Goal: Task Accomplishment & Management: Use online tool/utility

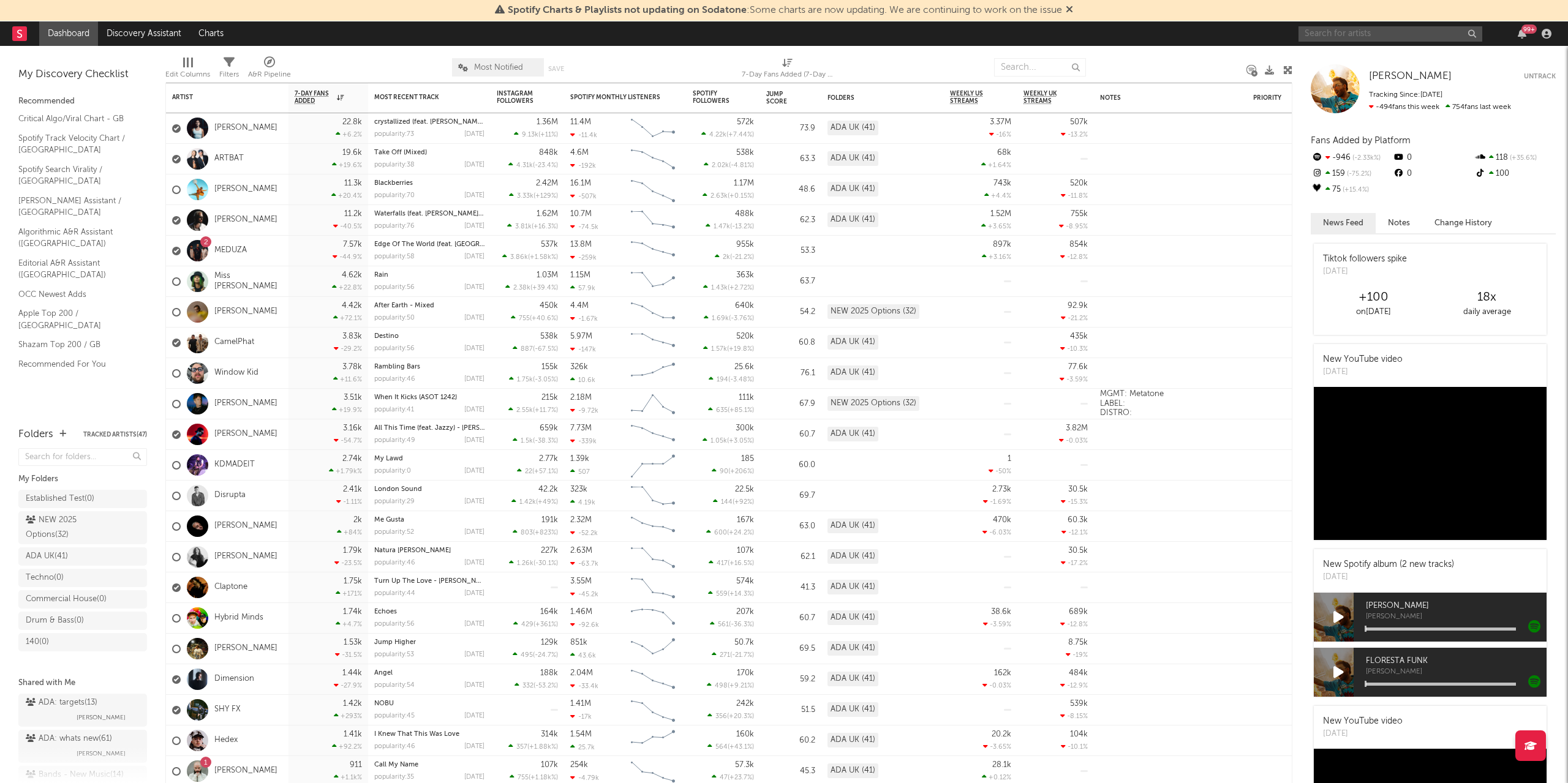
click at [1397, 33] on input "text" at bounding box center [1390, 34] width 184 height 15
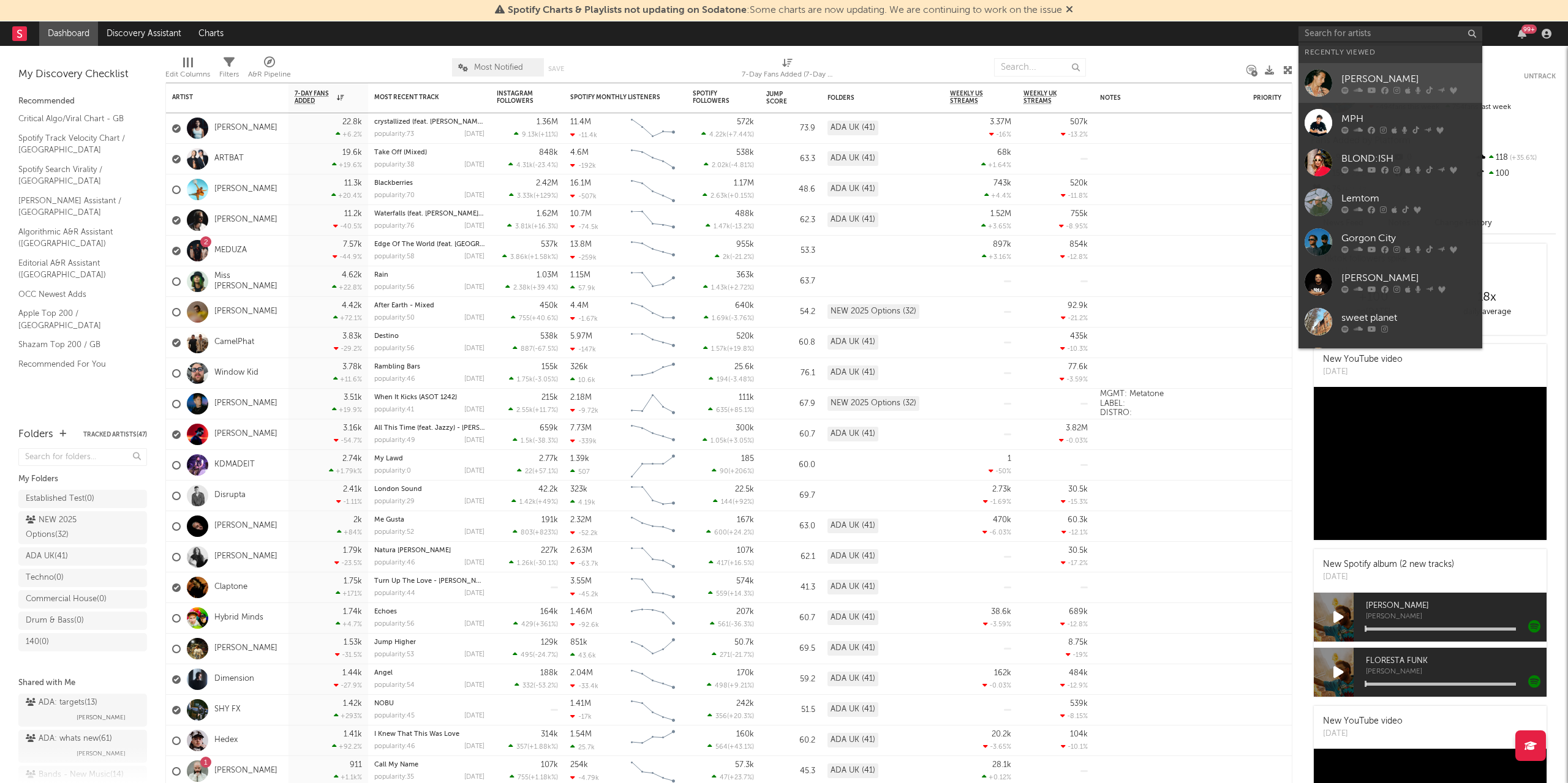
click at [1375, 80] on div "[PERSON_NAME]" at bounding box center [1408, 79] width 134 height 14
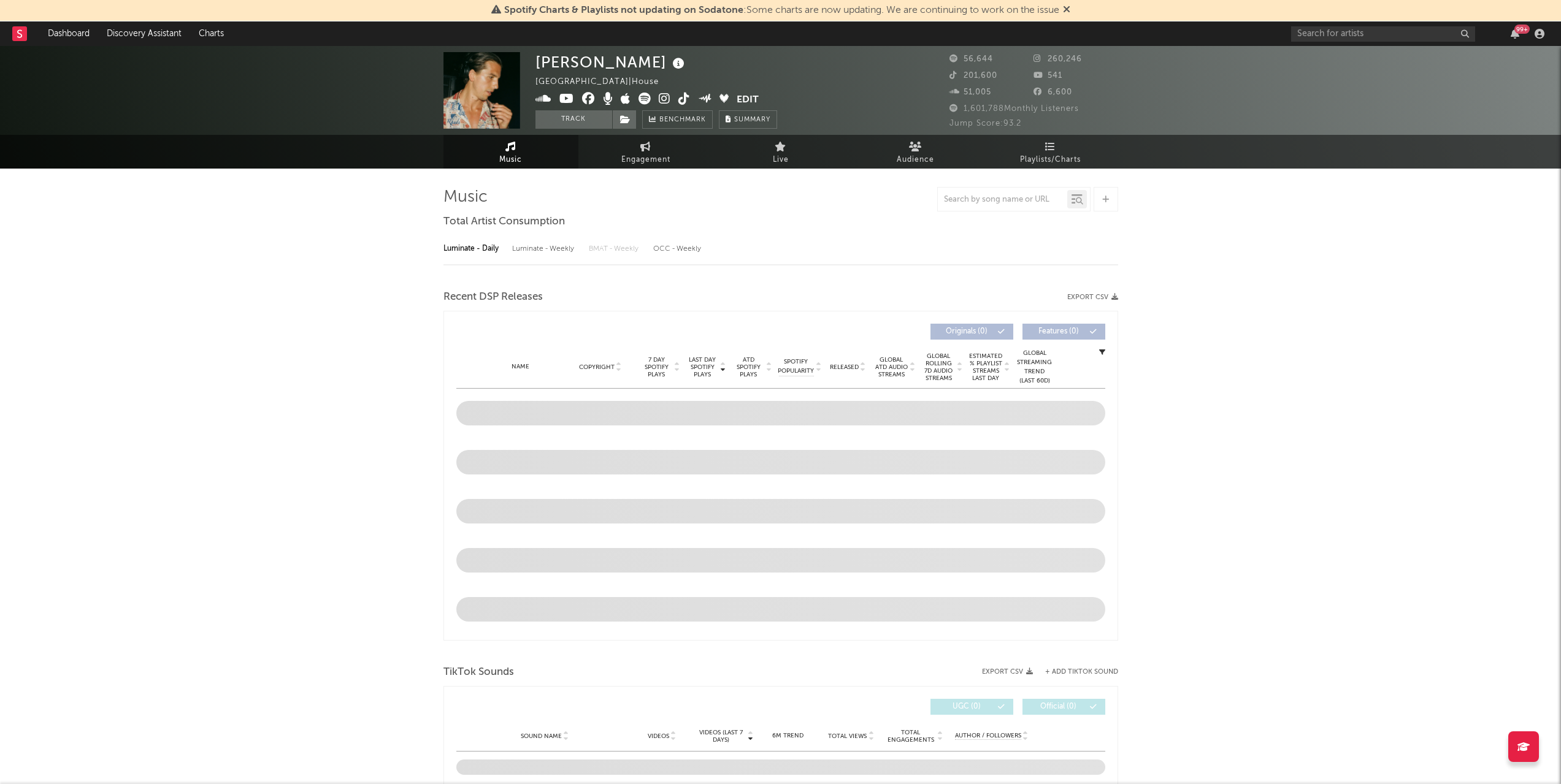
select select "6m"
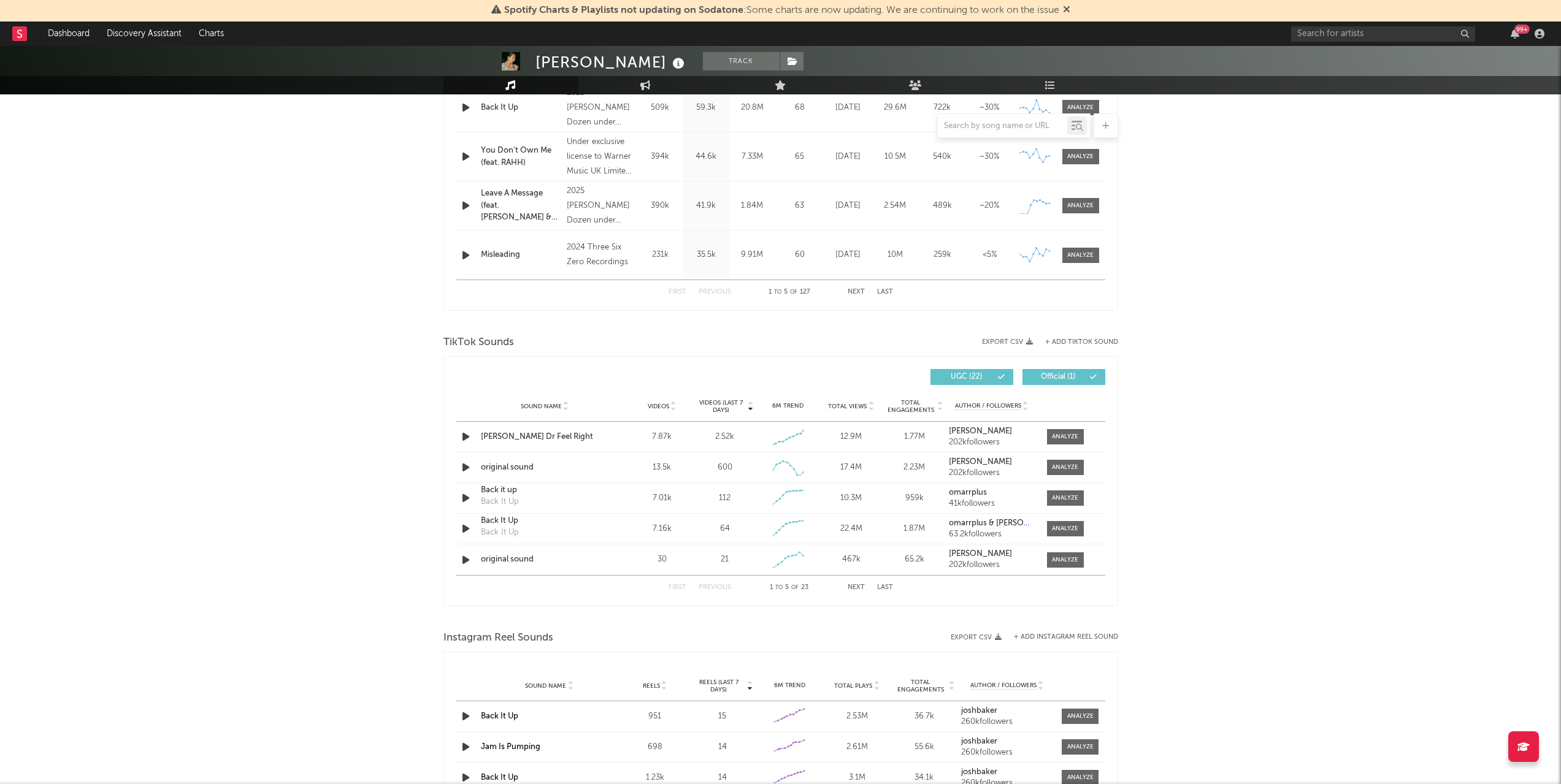
scroll to position [731, 0]
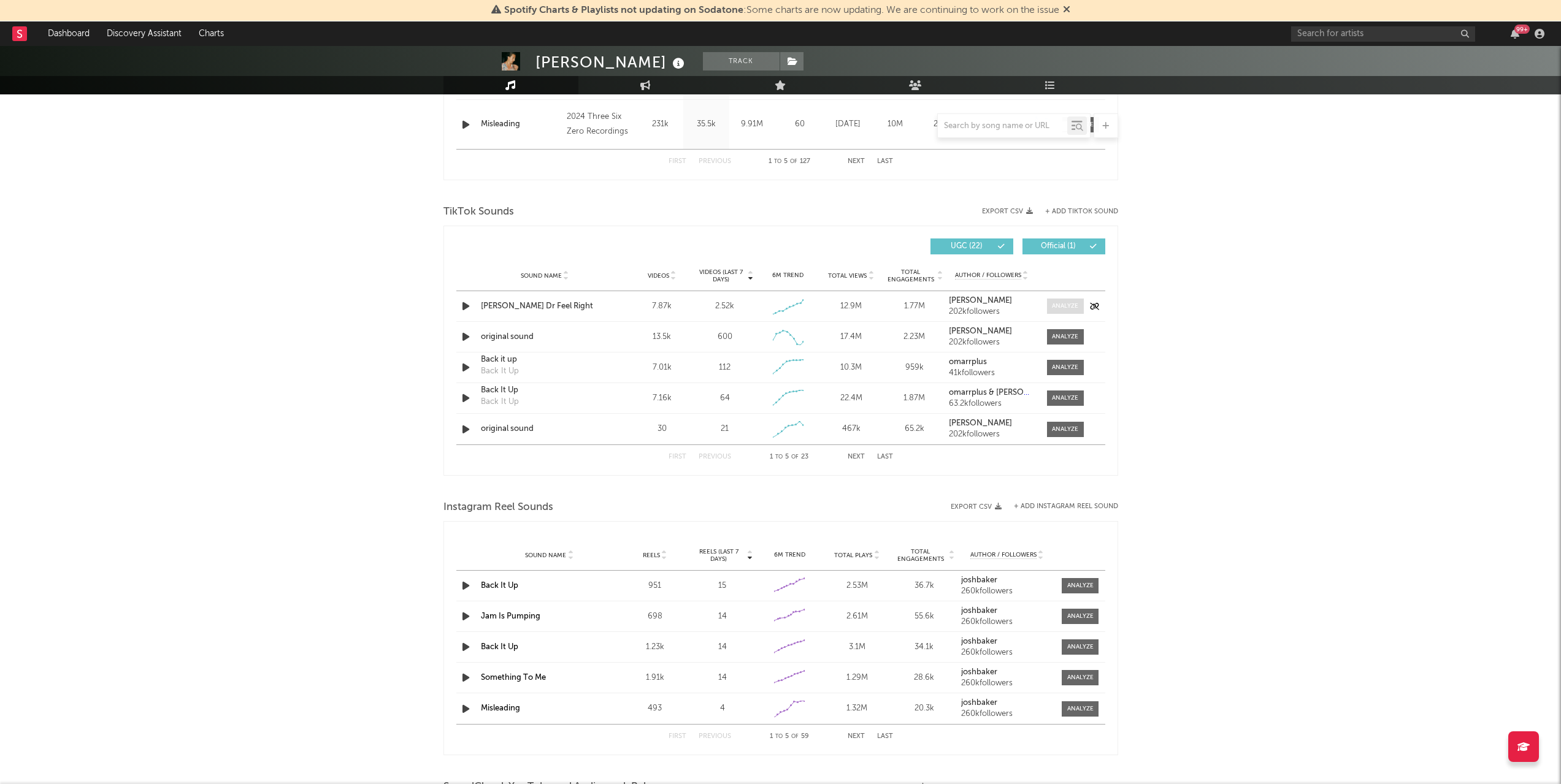
click at [1066, 304] on div at bounding box center [1065, 306] width 26 height 9
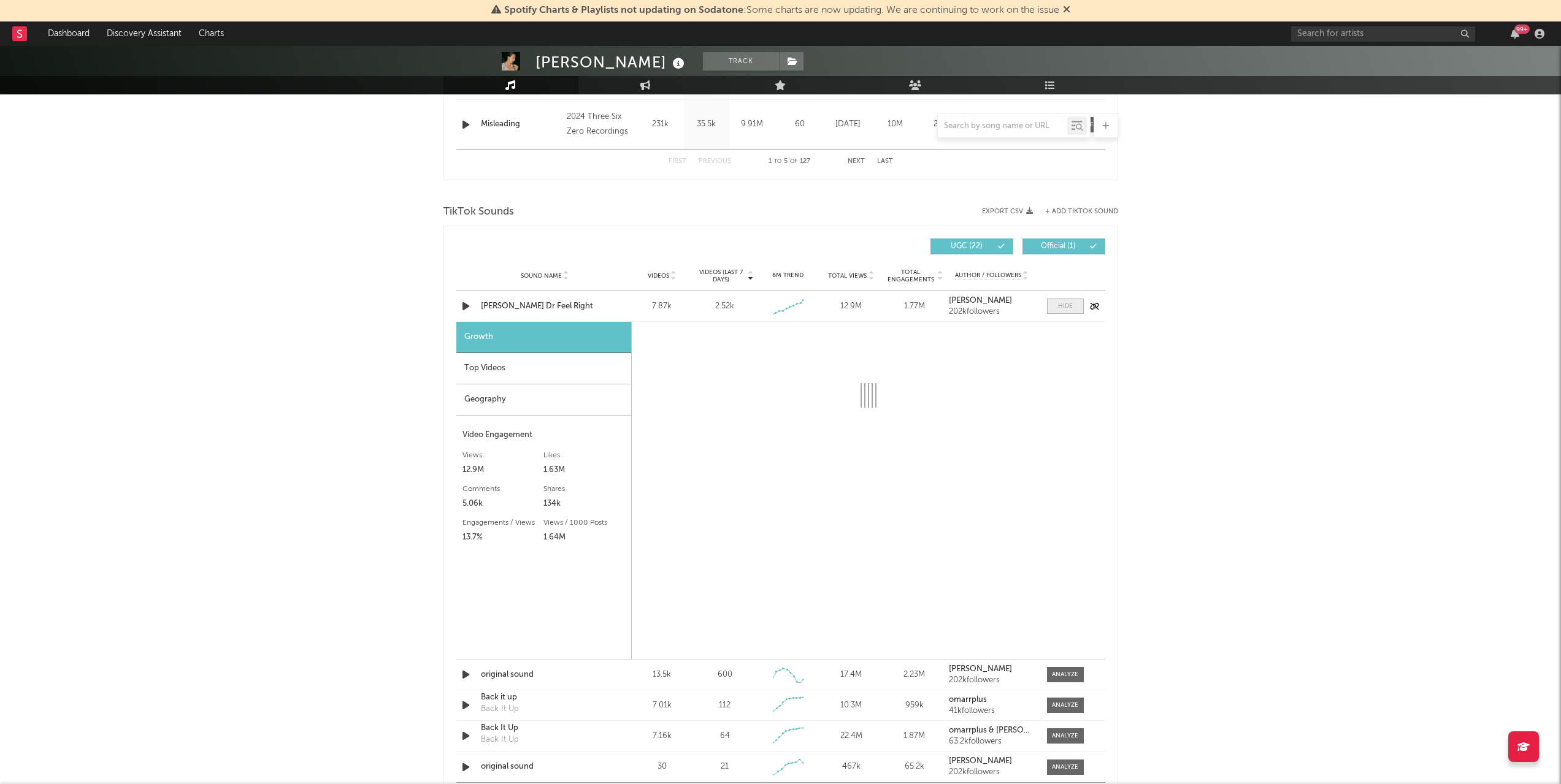
select select "1w"
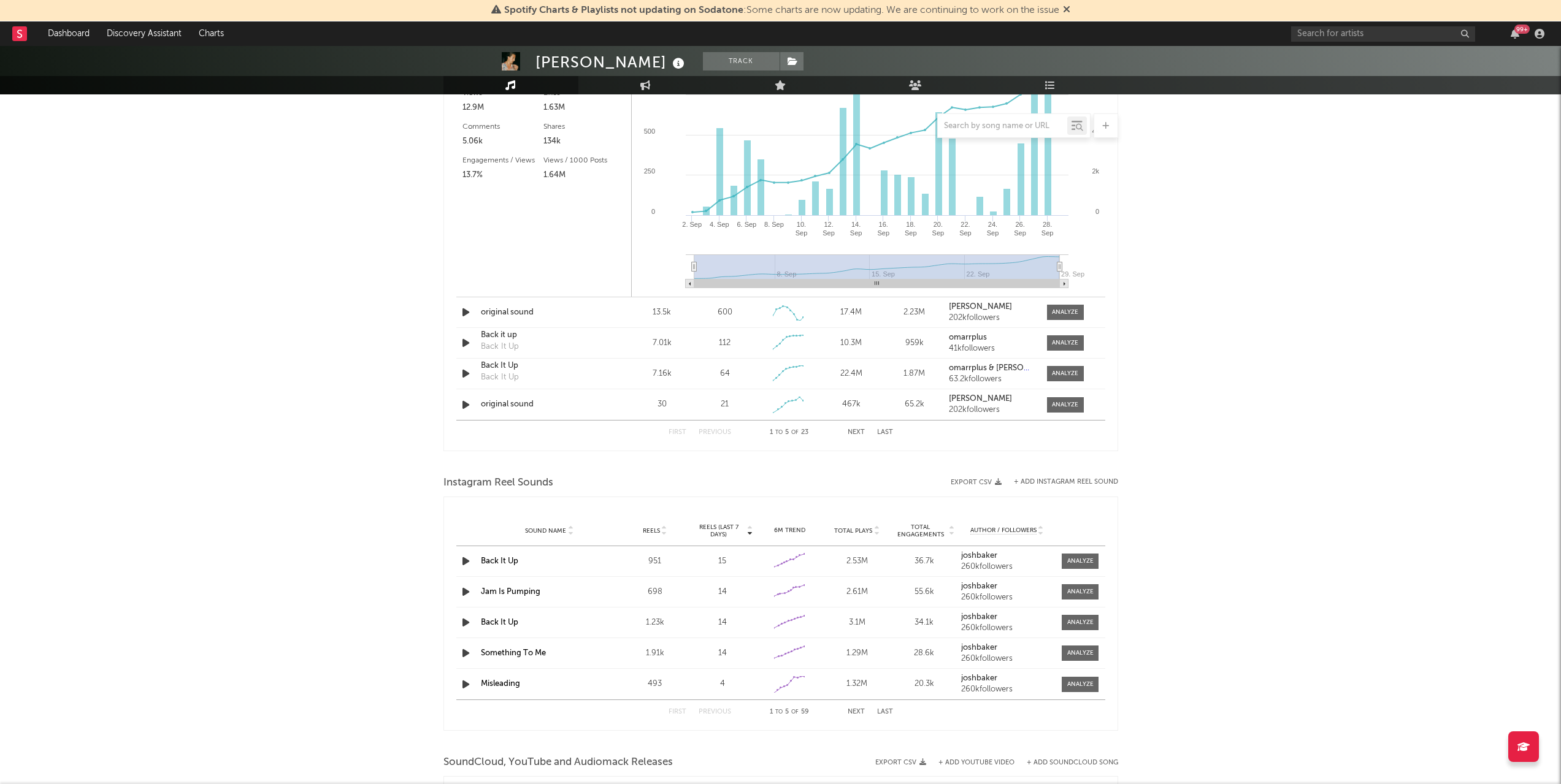
scroll to position [1212, 0]
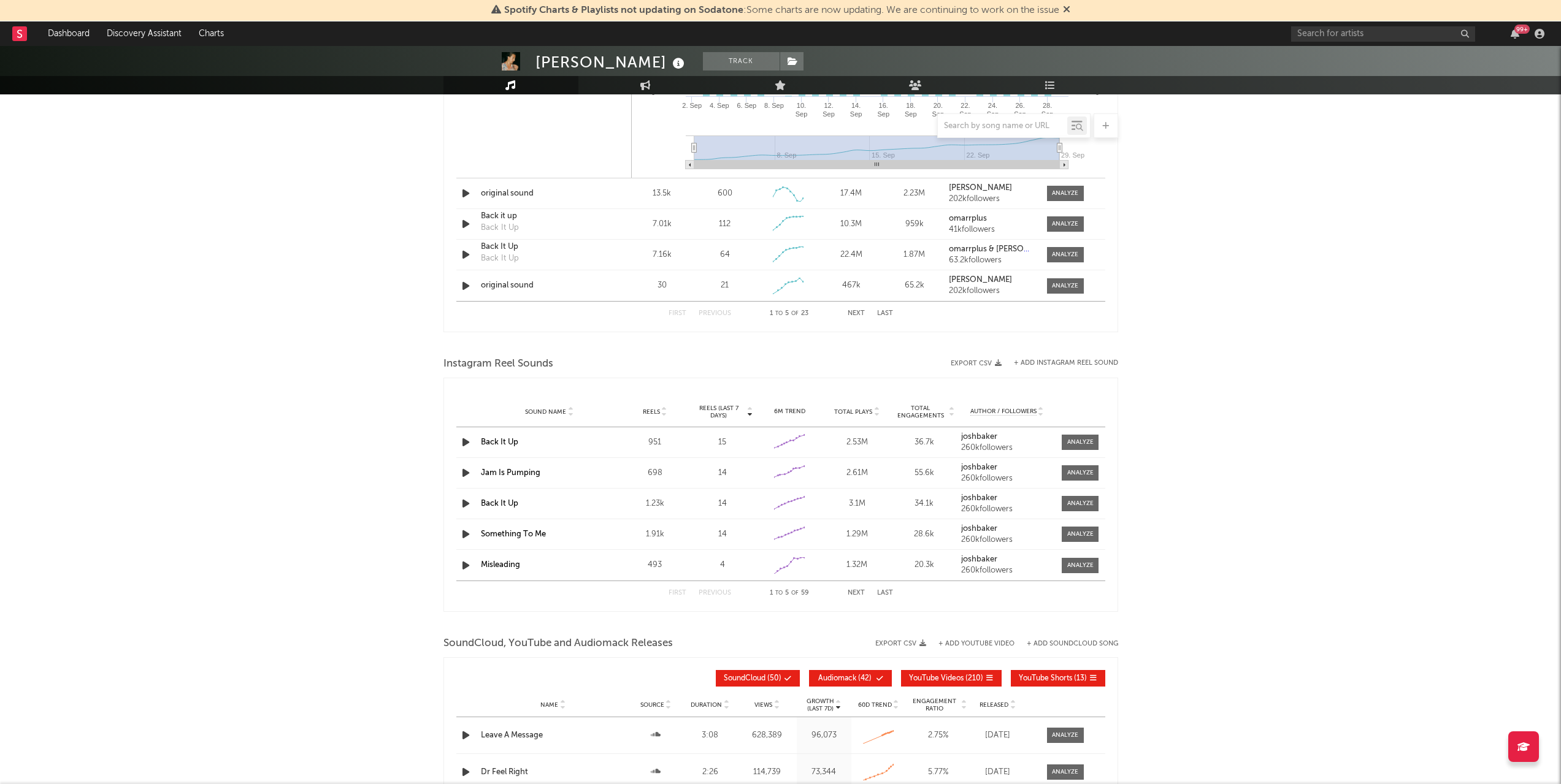
click at [887, 587] on div "First Previous 1 to 5 of 59 Next Last" at bounding box center [781, 594] width 224 height 24
click at [885, 595] on button "Last" at bounding box center [885, 594] width 16 height 7
click at [673, 593] on button "First" at bounding box center [678, 594] width 18 height 7
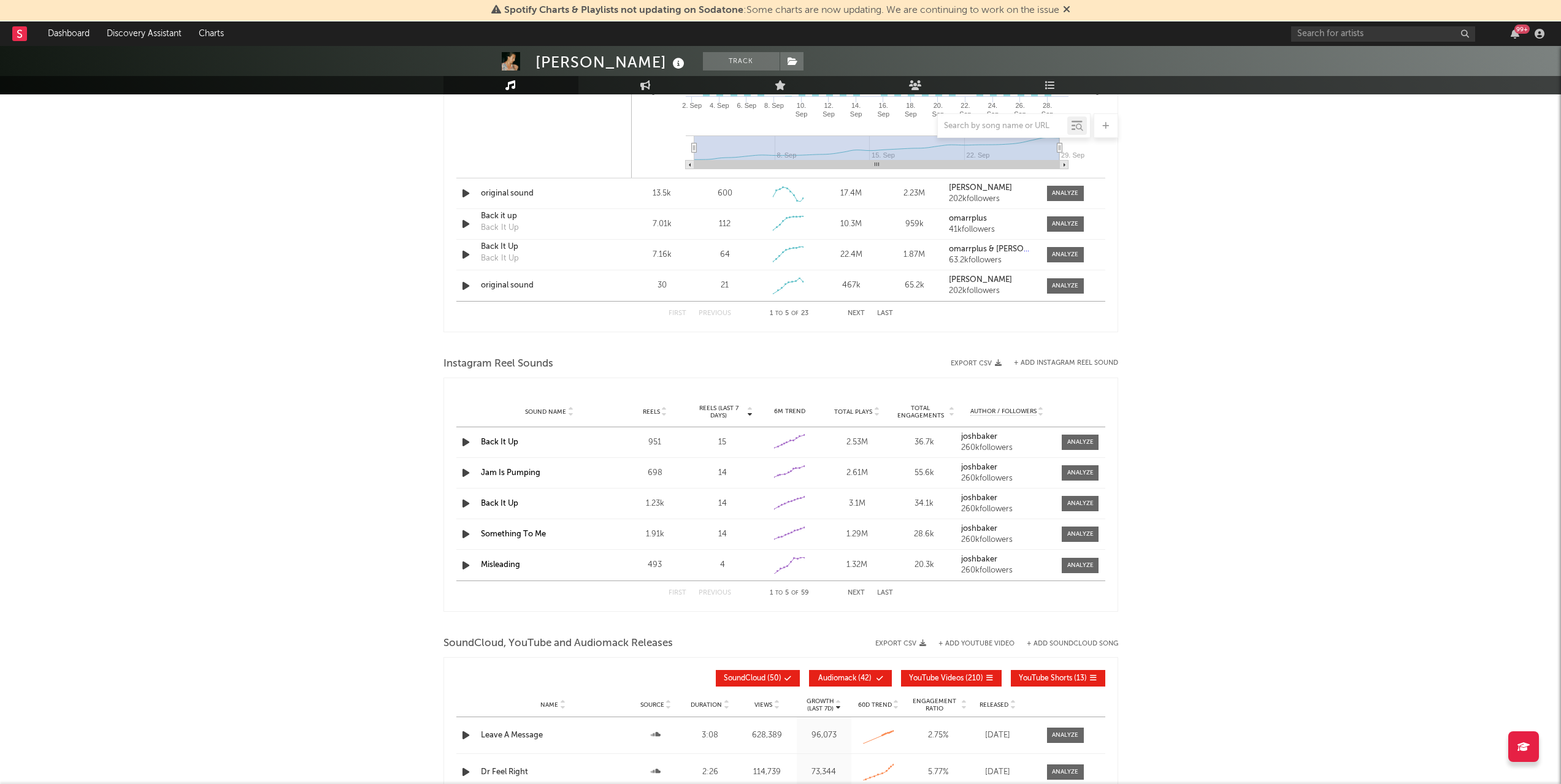
click at [1060, 357] on div "Instagram Reel Sounds" at bounding box center [781, 364] width 675 height 21
click at [1058, 367] on button "+ Add Instagram Reel Sound" at bounding box center [1066, 363] width 104 height 7
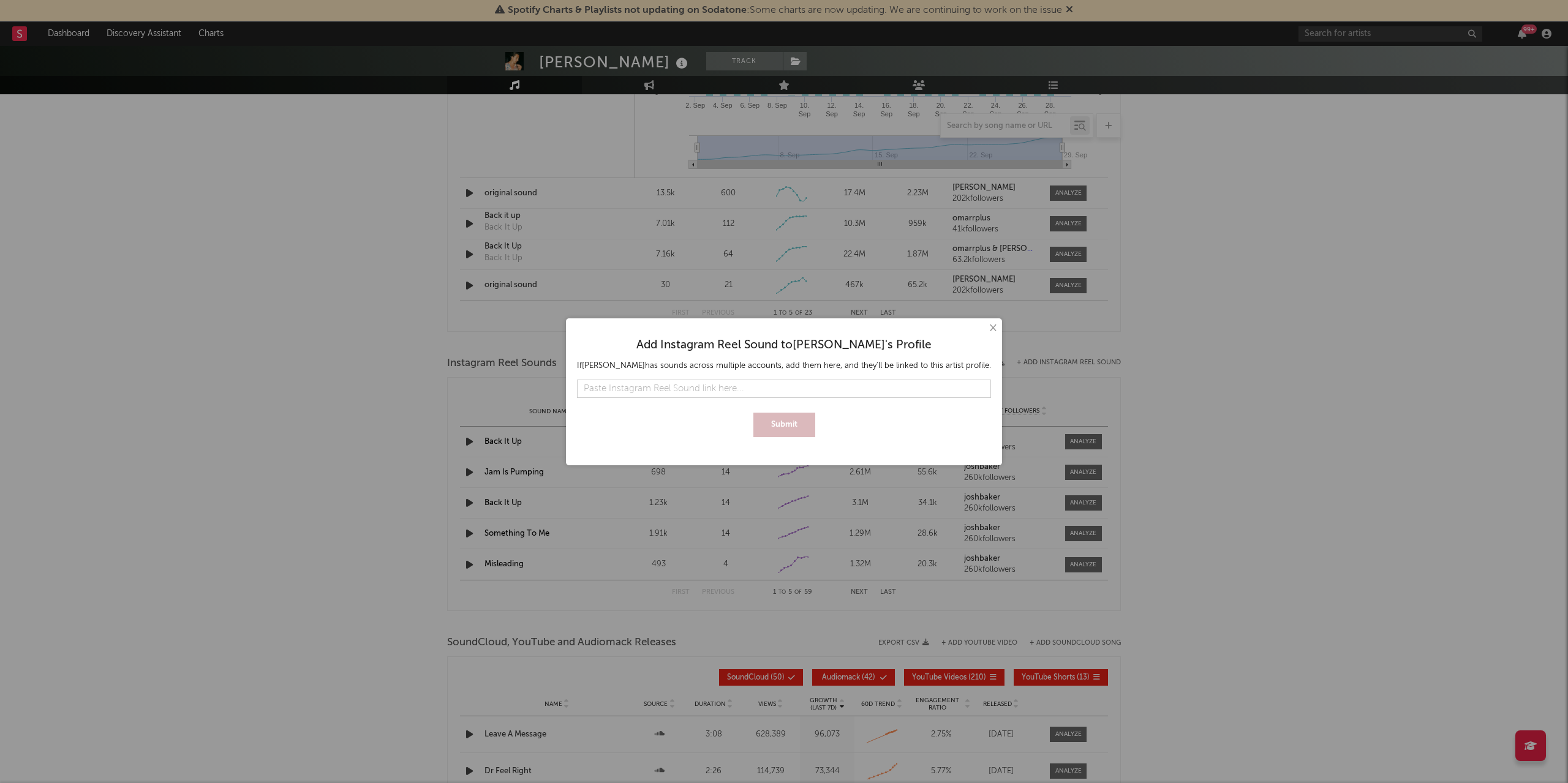
click at [853, 384] on input "text" at bounding box center [784, 389] width 414 height 19
click at [798, 422] on button "Submit" at bounding box center [784, 424] width 62 height 25
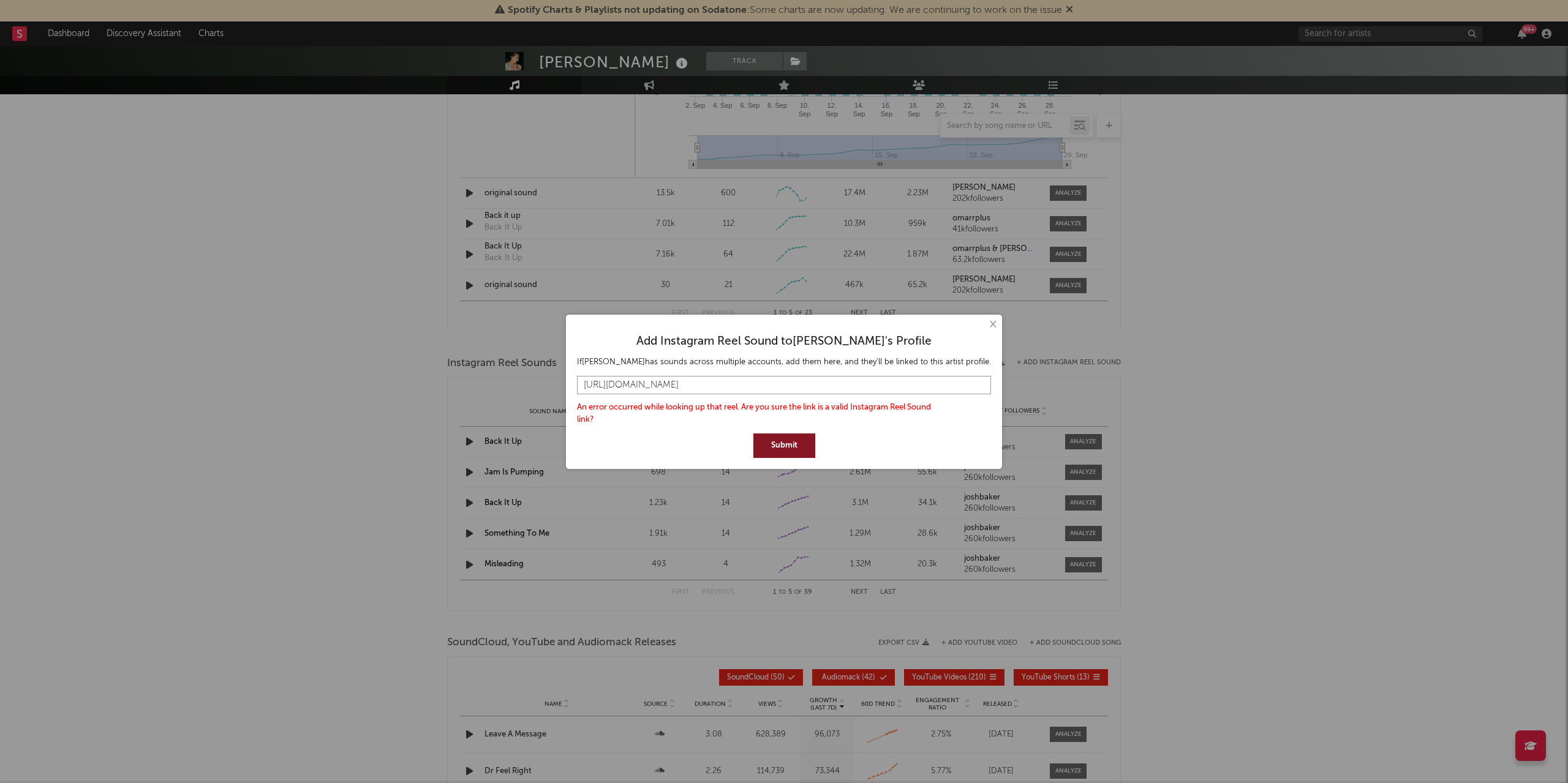
click at [878, 391] on input "[URL][DOMAIN_NAME]" at bounding box center [784, 386] width 414 height 19
drag, startPoint x: 627, startPoint y: 381, endPoint x: 556, endPoint y: 386, distance: 71.2
click at [556, 386] on div "× Add Instagram Reel Sound to [PERSON_NAME] 's Profile If [PERSON_NAME] has sou…" at bounding box center [784, 392] width 1568 height 783
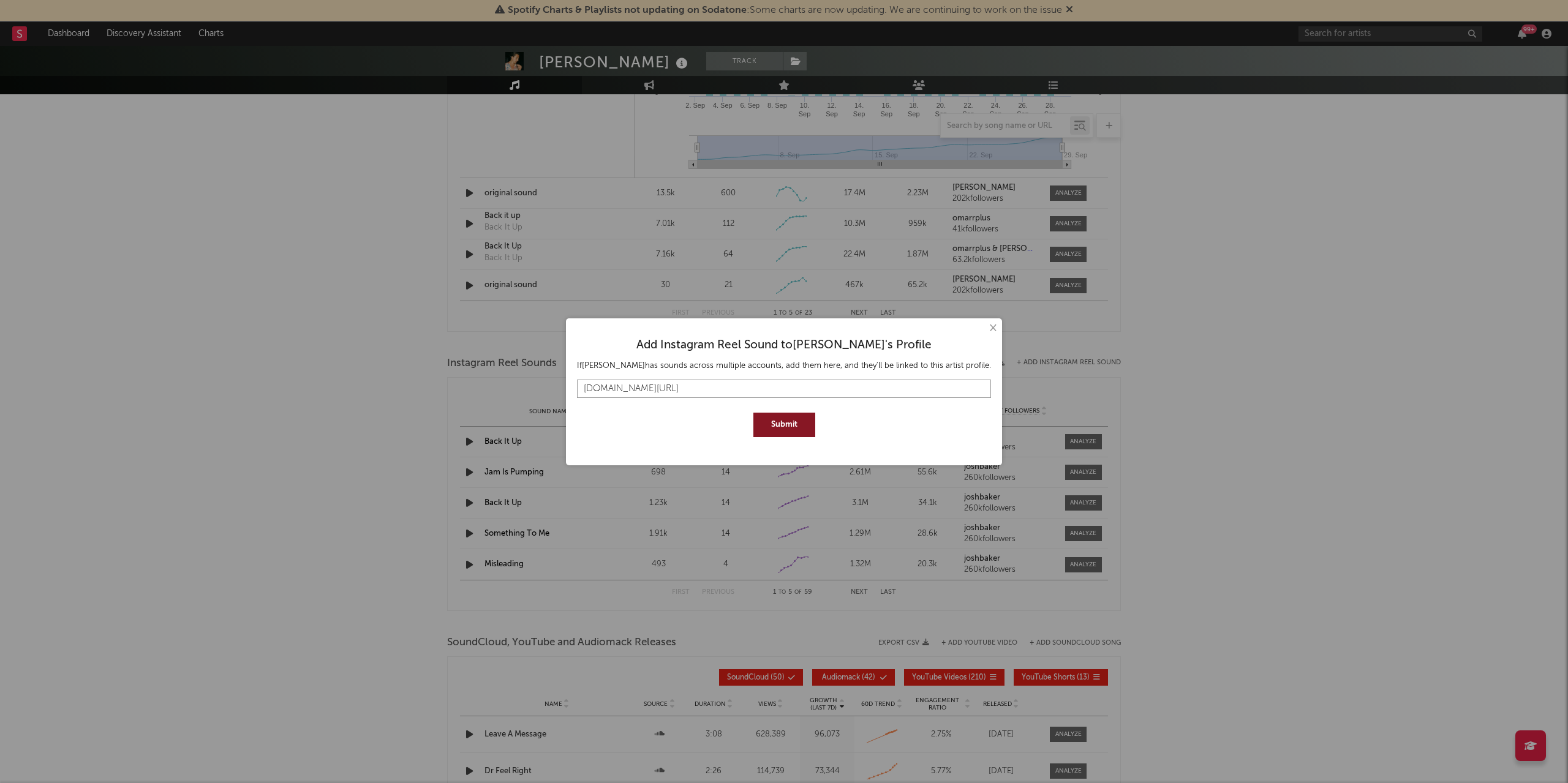
type input "[DOMAIN_NAME][URL]"
click at [754, 413] on button "Submit" at bounding box center [784, 424] width 62 height 25
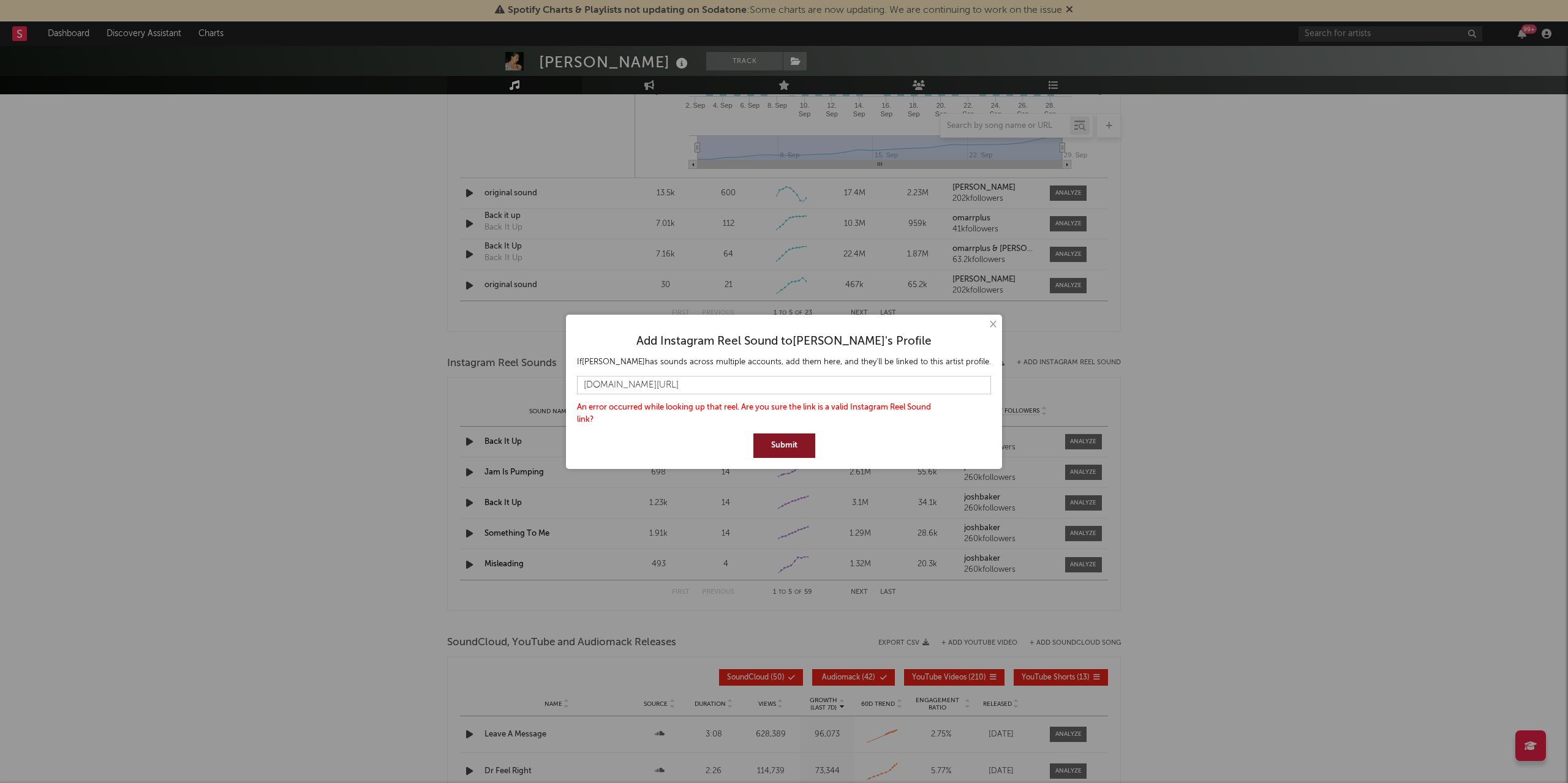
click at [785, 444] on button "Submit" at bounding box center [784, 446] width 62 height 25
click at [985, 329] on button "×" at bounding box center [992, 325] width 14 height 14
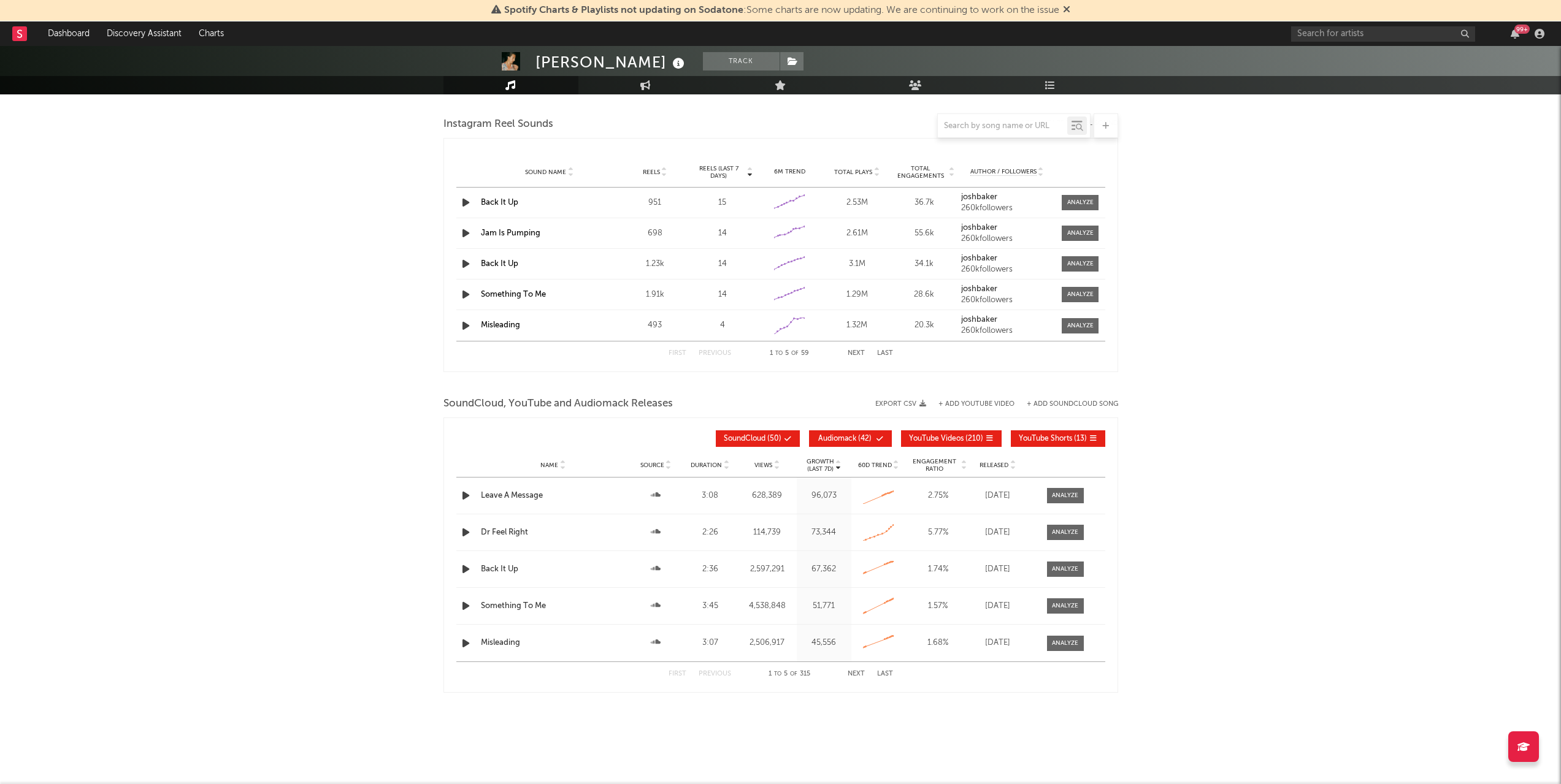
scroll to position [1451, 0]
click at [1077, 531] on div at bounding box center [1065, 533] width 26 height 9
select select "All"
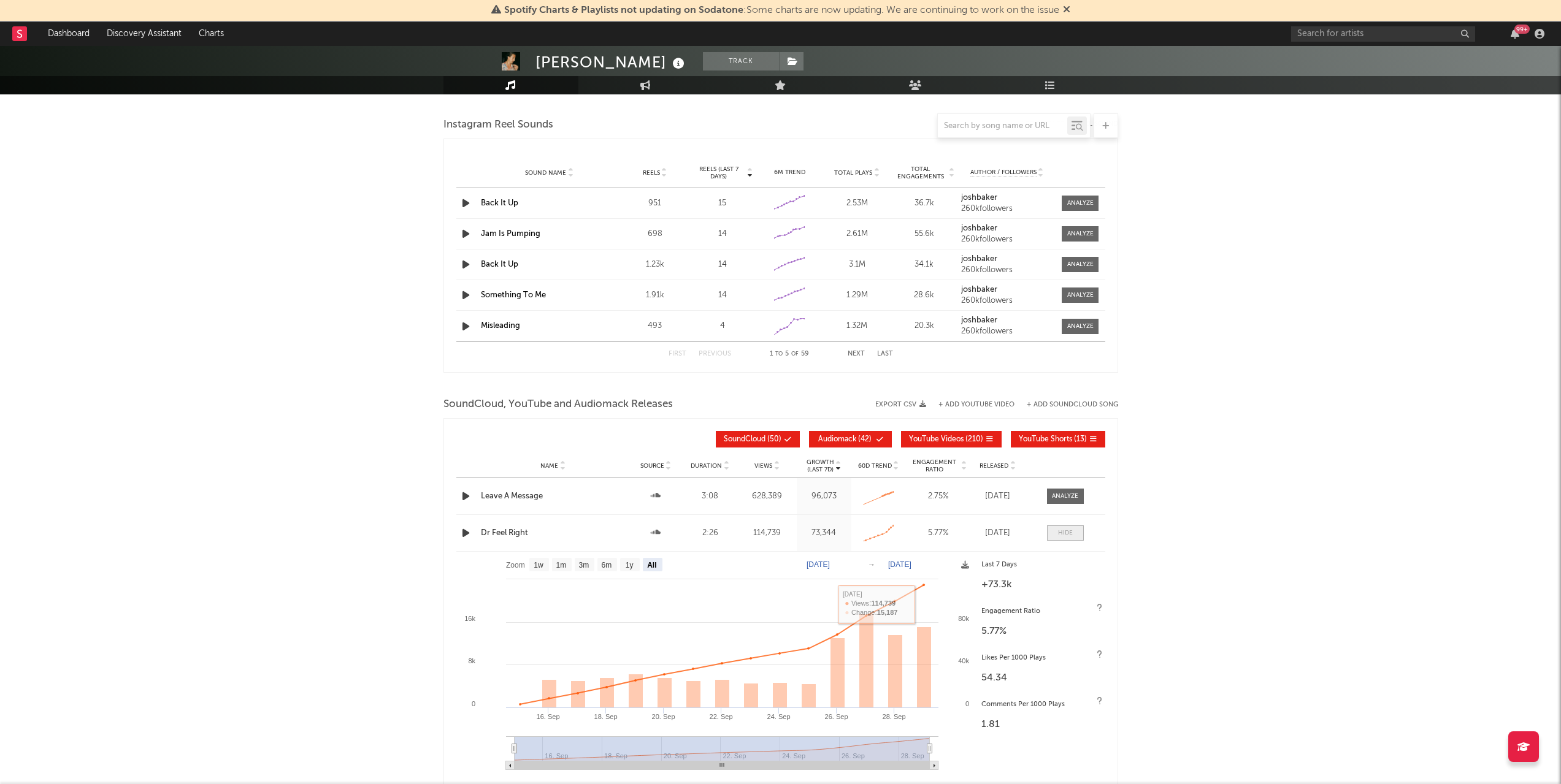
click at [1067, 535] on div at bounding box center [1065, 533] width 14 height 9
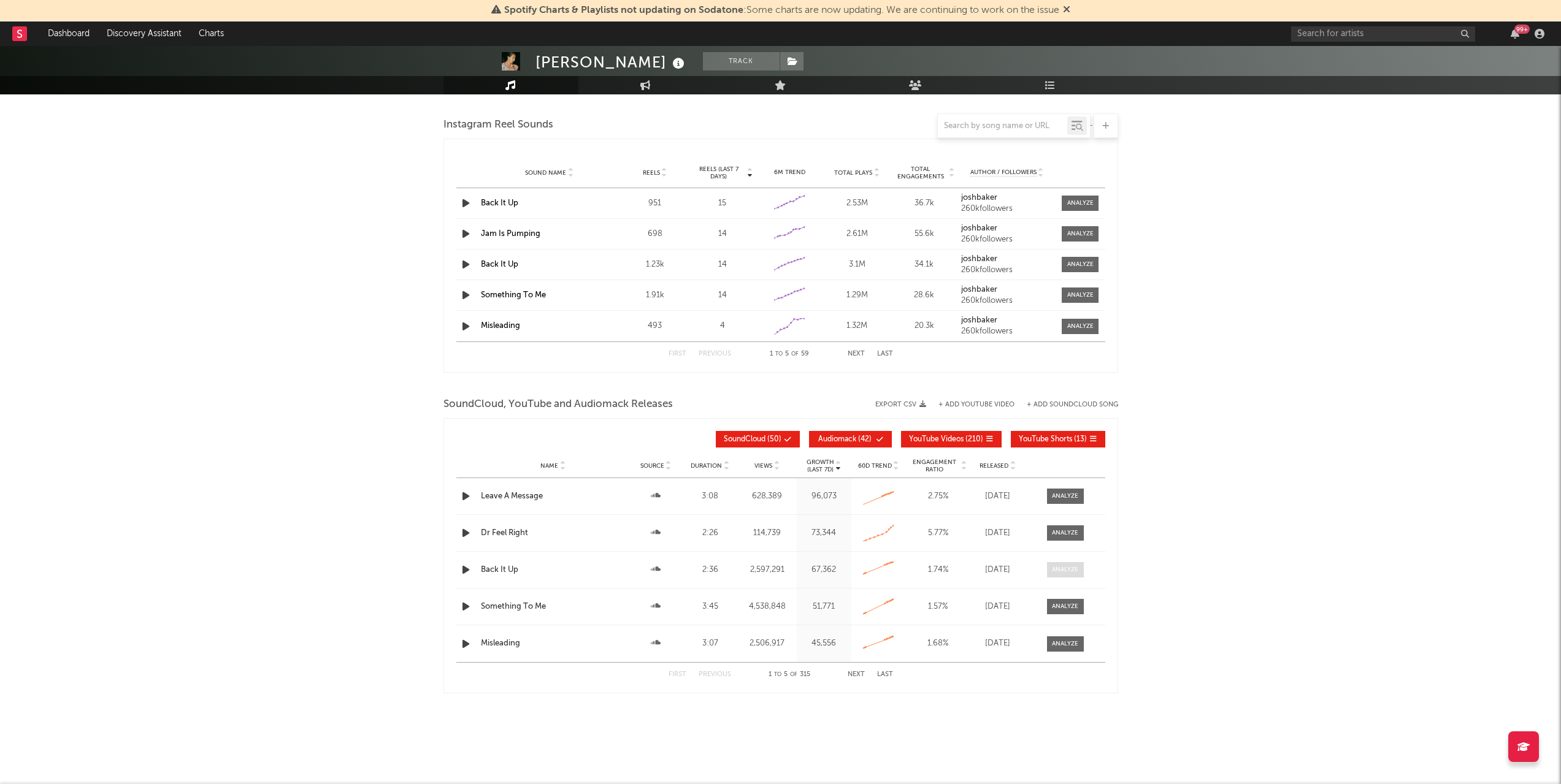
click at [1074, 570] on div at bounding box center [1065, 570] width 26 height 9
select select "6m"
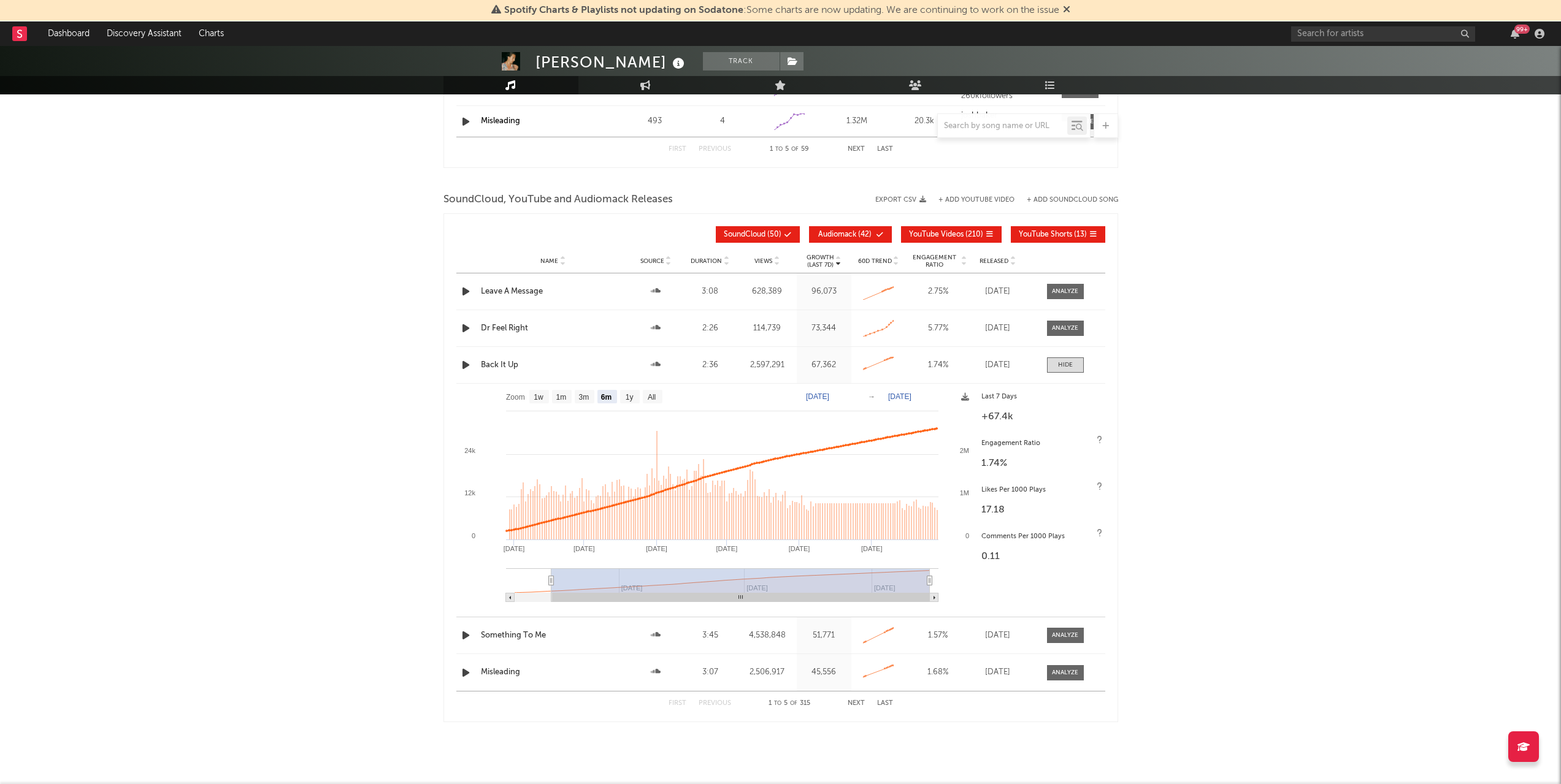
scroll to position [1656, 0]
click at [1066, 366] on div at bounding box center [1065, 364] width 14 height 9
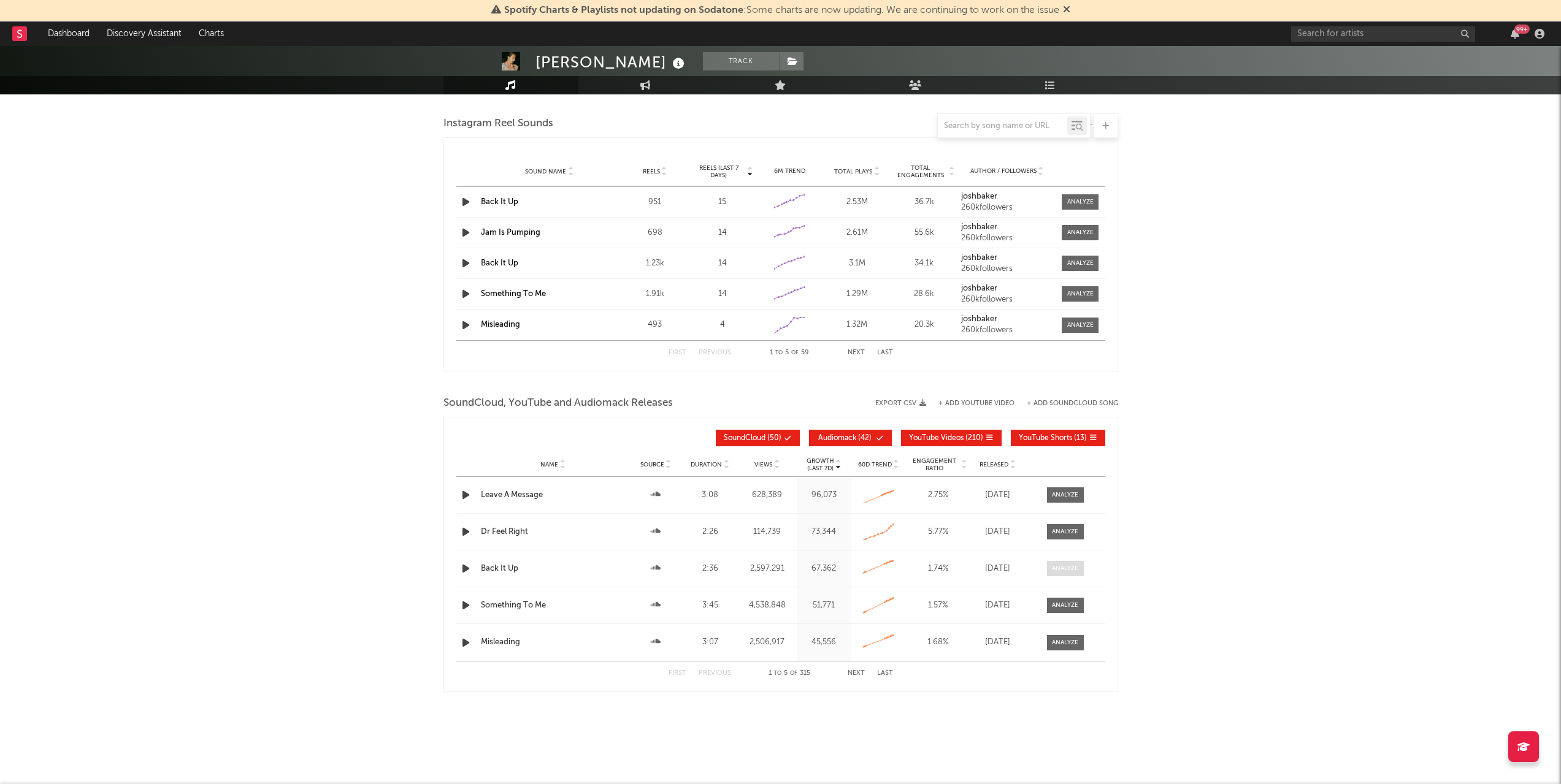
scroll to position [1452, 0]
click at [937, 461] on span "Engagement Ratio" at bounding box center [934, 465] width 51 height 14
click at [776, 467] on icon at bounding box center [776, 468] width 6 height 5
click at [834, 469] on div at bounding box center [838, 465] width 8 height 14
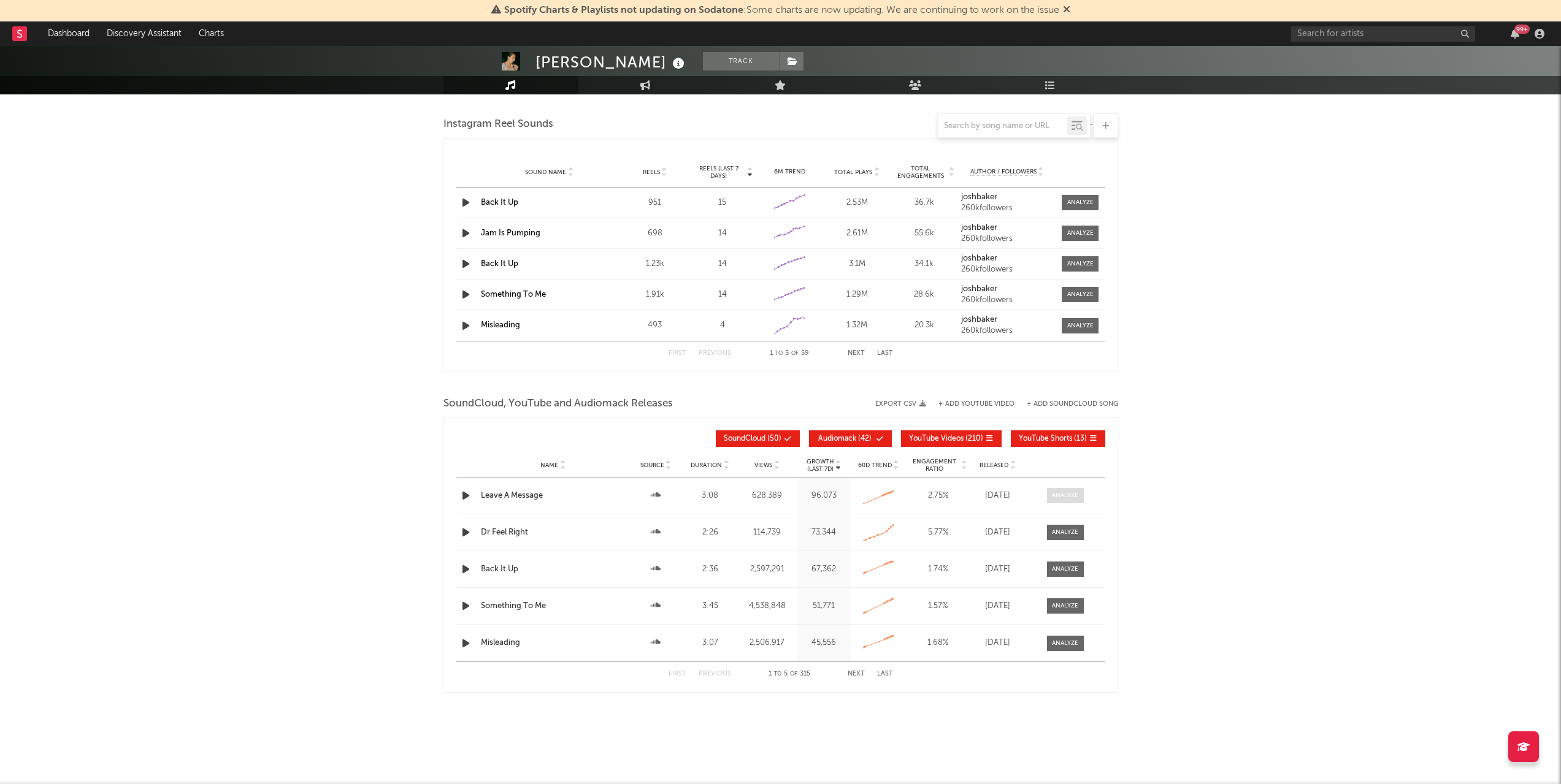
click at [1065, 500] on div at bounding box center [1065, 495] width 26 height 9
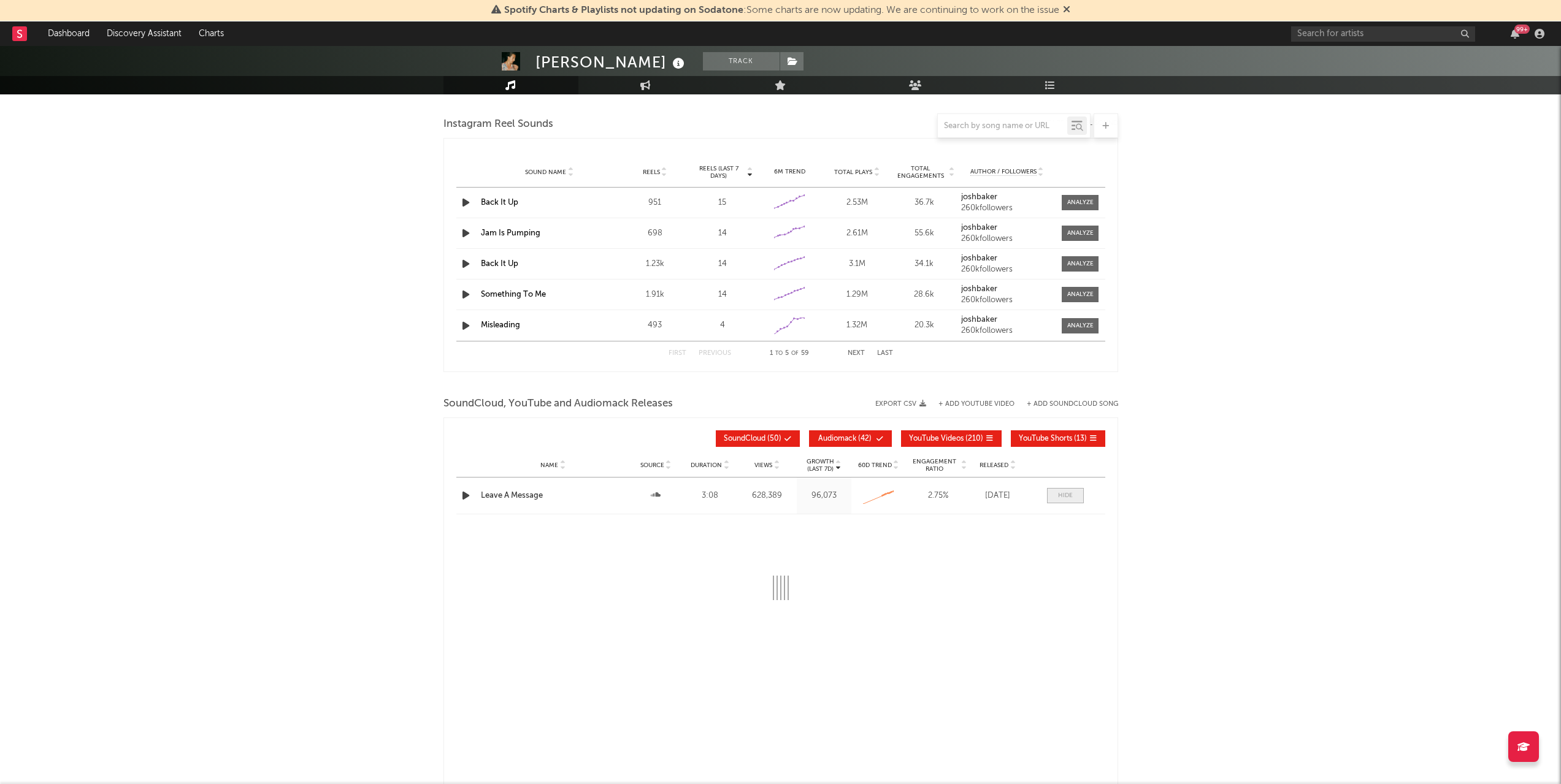
scroll to position [1656, 0]
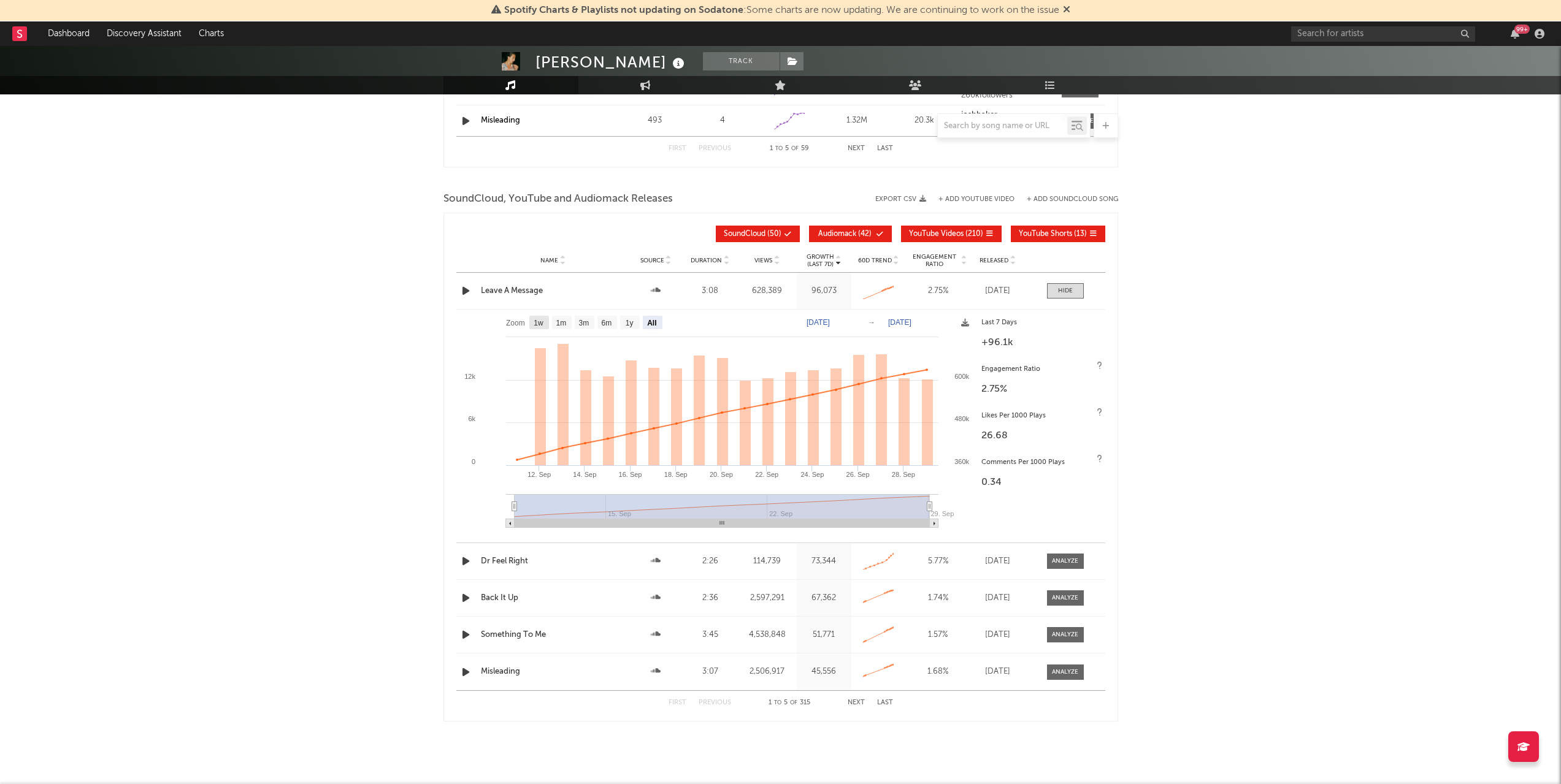
click at [536, 323] on text "1w" at bounding box center [539, 323] width 10 height 8
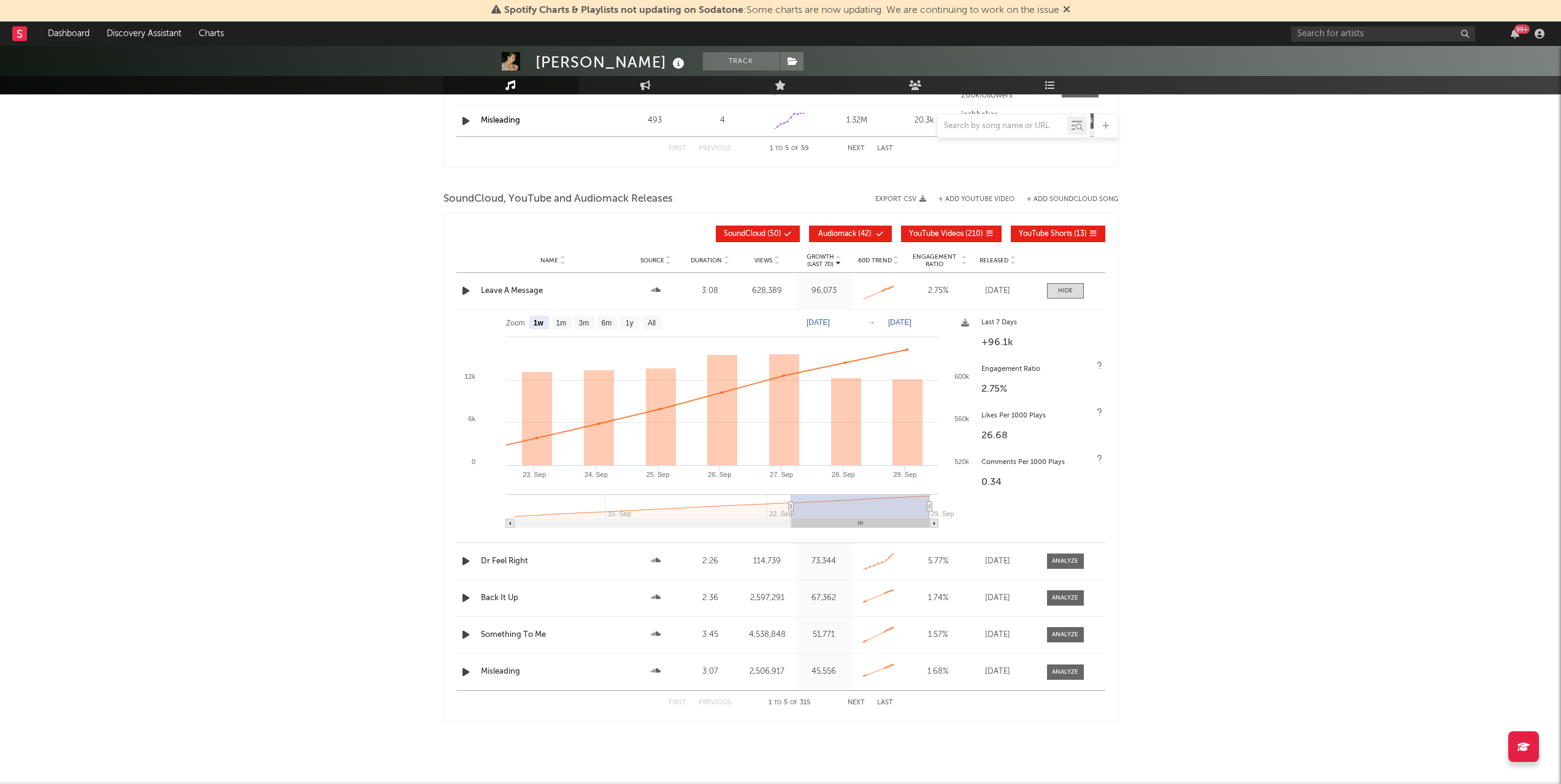
select select "1w"
type input "[DATE]"
click at [649, 324] on text "All" at bounding box center [650, 323] width 8 height 8
select select "All"
type input "[DATE]"
